Goal: Information Seeking & Learning: Learn about a topic

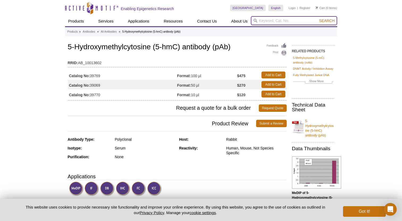
click at [279, 22] on input "search" at bounding box center [294, 20] width 86 height 9
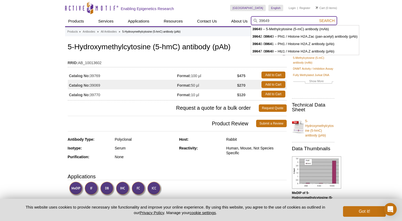
type input "39649"
click at [317, 18] on button "Search" at bounding box center [326, 20] width 19 height 5
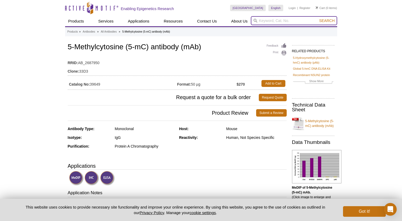
click at [298, 19] on input "search" at bounding box center [294, 20] width 86 height 9
paste input "61479"
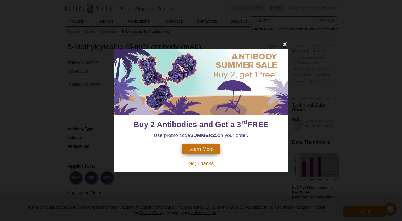
type input "61479"
click at [282, 46] on icon "close" at bounding box center [284, 44] width 7 height 7
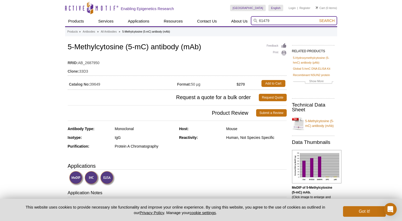
click at [317, 18] on button "Search" at bounding box center [326, 20] width 19 height 5
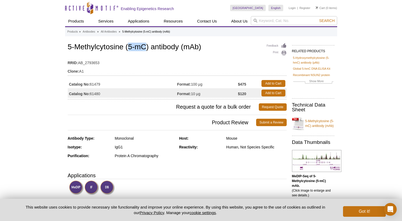
drag, startPoint x: 129, startPoint y: 46, endPoint x: 145, endPoint y: 50, distance: 16.4
click at [145, 50] on h1 "5-Methylcytosine (5-mC) antibody (mAb)" at bounding box center [177, 47] width 219 height 9
copy h1 "5-mC"
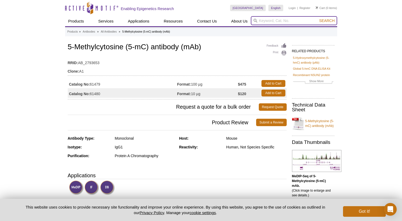
click at [304, 19] on input "search" at bounding box center [294, 20] width 86 height 9
paste input "5-mC"
type input "5-mC"
click at [317, 18] on button "Search" at bounding box center [326, 20] width 19 height 5
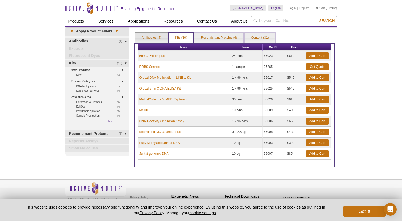
click at [152, 37] on link "Antibodies (4)" at bounding box center [151, 38] width 32 height 11
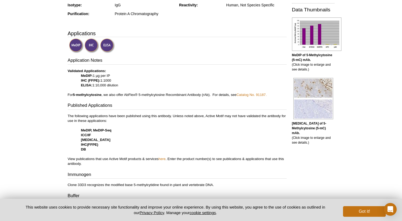
scroll to position [159, 0]
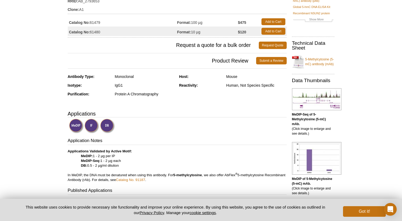
scroll to position [80, 0]
